Goal: Information Seeking & Learning: Learn about a topic

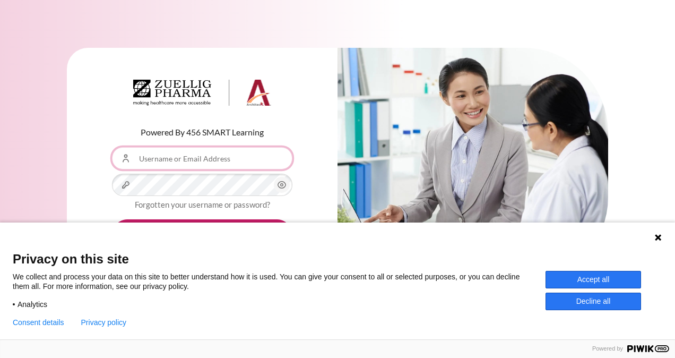
click at [196, 162] on input "Username or Email Address" at bounding box center [202, 158] width 180 height 22
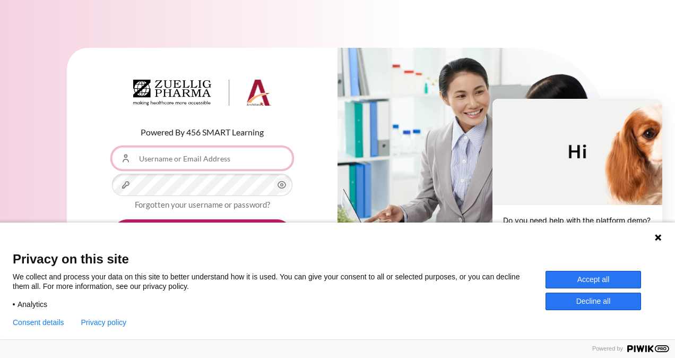
click at [178, 164] on input "Username or Email Address" at bounding box center [202, 158] width 180 height 22
type input "[EMAIL_ADDRESS][DOMAIN_NAME]"
click at [615, 280] on button "Accept all" at bounding box center [592, 280] width 95 height 18
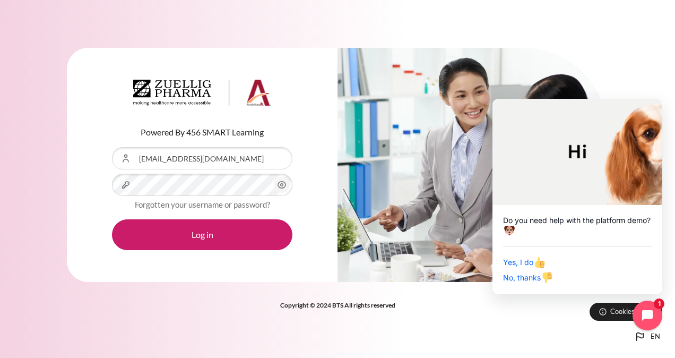
click at [283, 185] on icon "Content" at bounding box center [281, 184] width 13 height 13
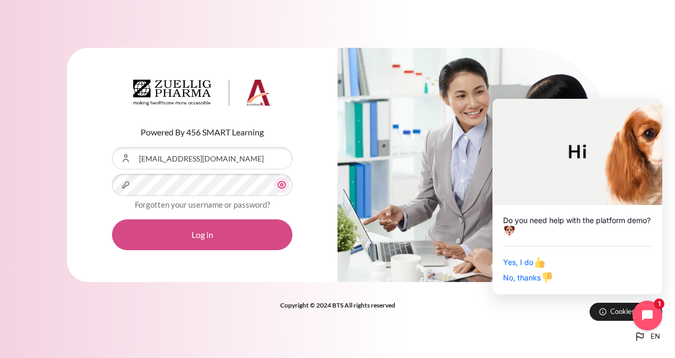
click at [216, 229] on button "Log in" at bounding box center [202, 234] width 180 height 31
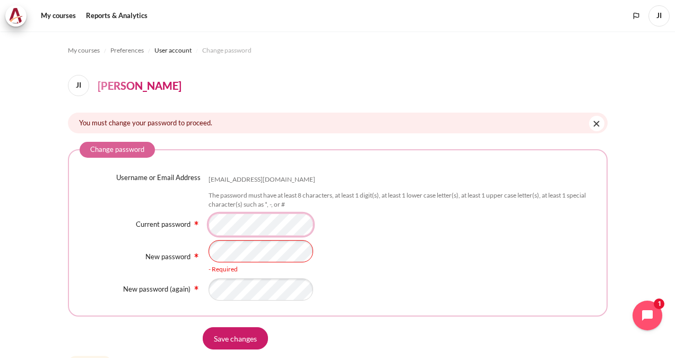
click at [163, 215] on div "Current password" at bounding box center [338, 224] width 516 height 22
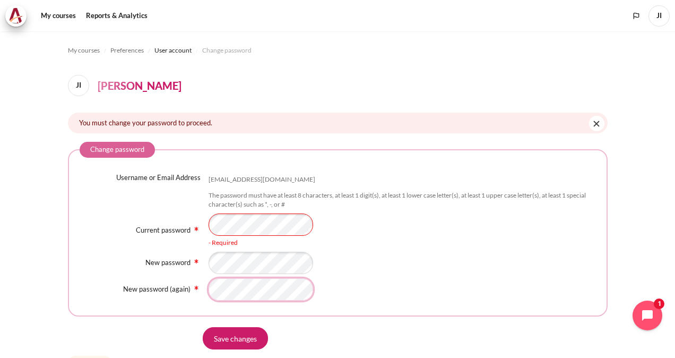
click at [249, 300] on fieldset "Change password Username or Email Address jivander@zuelligpharma.com The passwo…" at bounding box center [338, 229] width 540 height 175
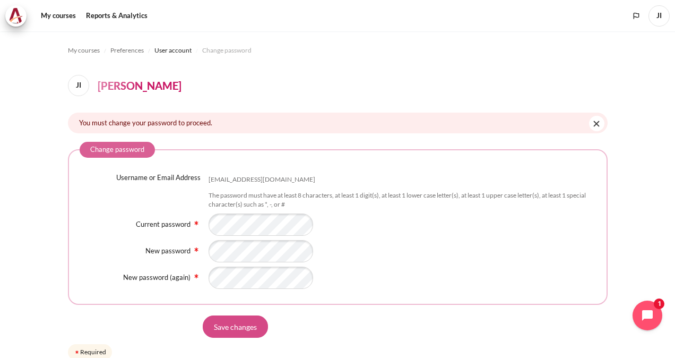
click at [243, 334] on input "Save changes" at bounding box center [235, 326] width 65 height 22
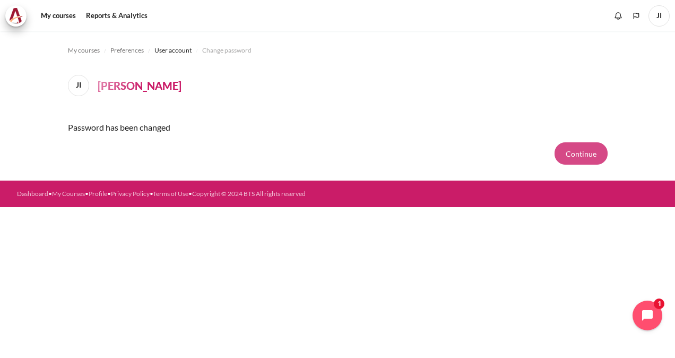
click at [579, 149] on button "Continue" at bounding box center [580, 153] width 53 height 22
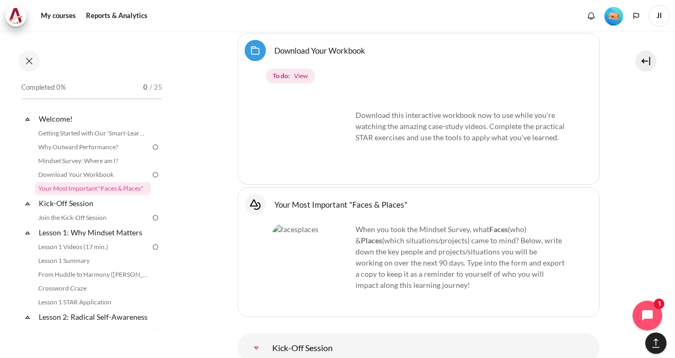
scroll to position [714, 0]
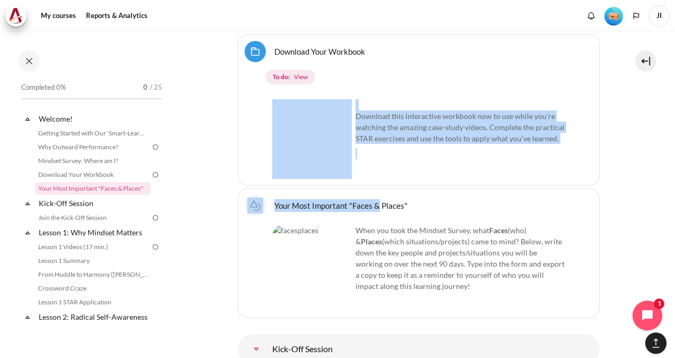
drag, startPoint x: 378, startPoint y: 184, endPoint x: 369, endPoint y: 162, distance: 23.8
drag, startPoint x: 369, startPoint y: 162, endPoint x: 427, endPoint y: 173, distance: 58.4
click at [427, 173] on div "Download this interactive workbook now to use while you're watching the amazing…" at bounding box center [418, 137] width 293 height 84
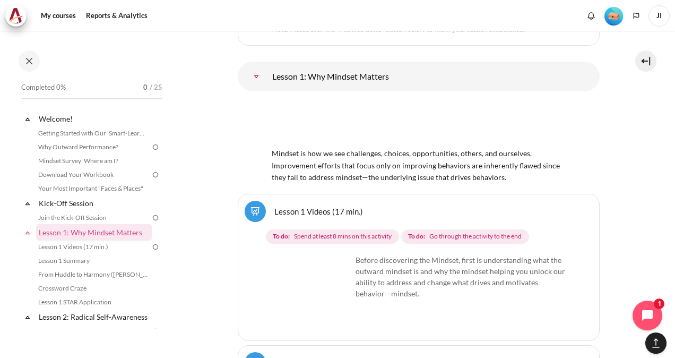
scroll to position [1304, 0]
click at [335, 291] on img "Content" at bounding box center [312, 294] width 80 height 80
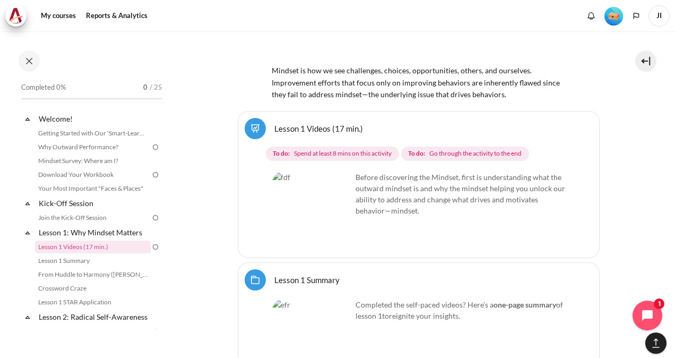
click at [317, 123] on link "Lesson 1 Videos (17 min.)" at bounding box center [318, 128] width 89 height 10
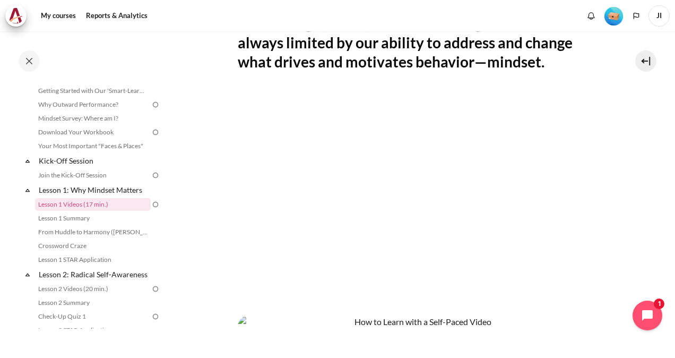
scroll to position [453, 0]
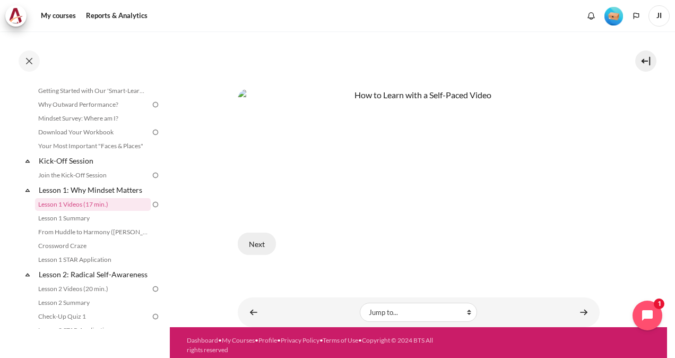
click at [265, 242] on button "Next" at bounding box center [257, 243] width 38 height 22
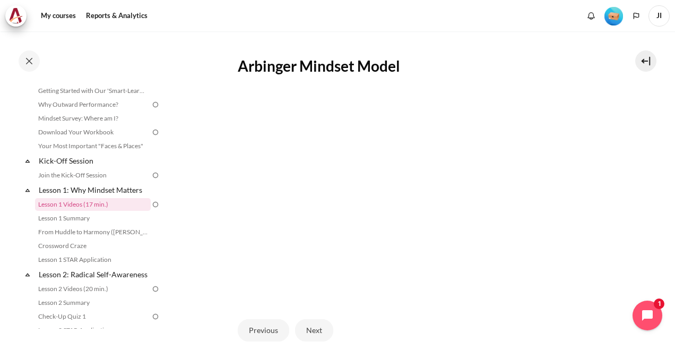
scroll to position [272, 0]
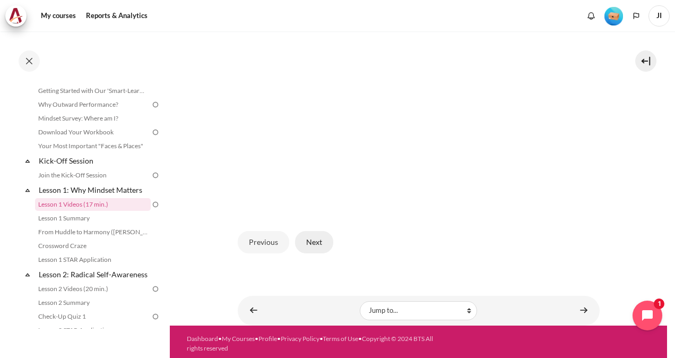
click at [307, 240] on button "Next" at bounding box center [314, 242] width 38 height 22
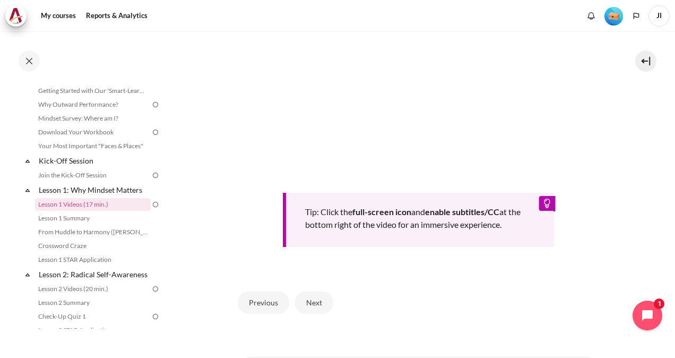
scroll to position [372, 0]
